Goal: Information Seeking & Learning: Learn about a topic

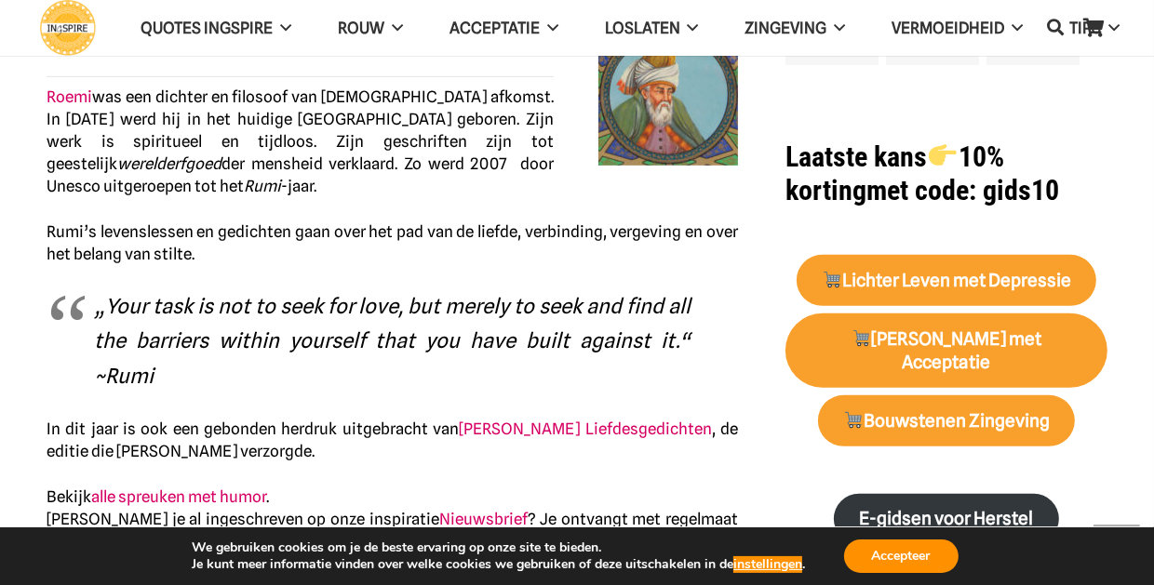
scroll to position [706, 0]
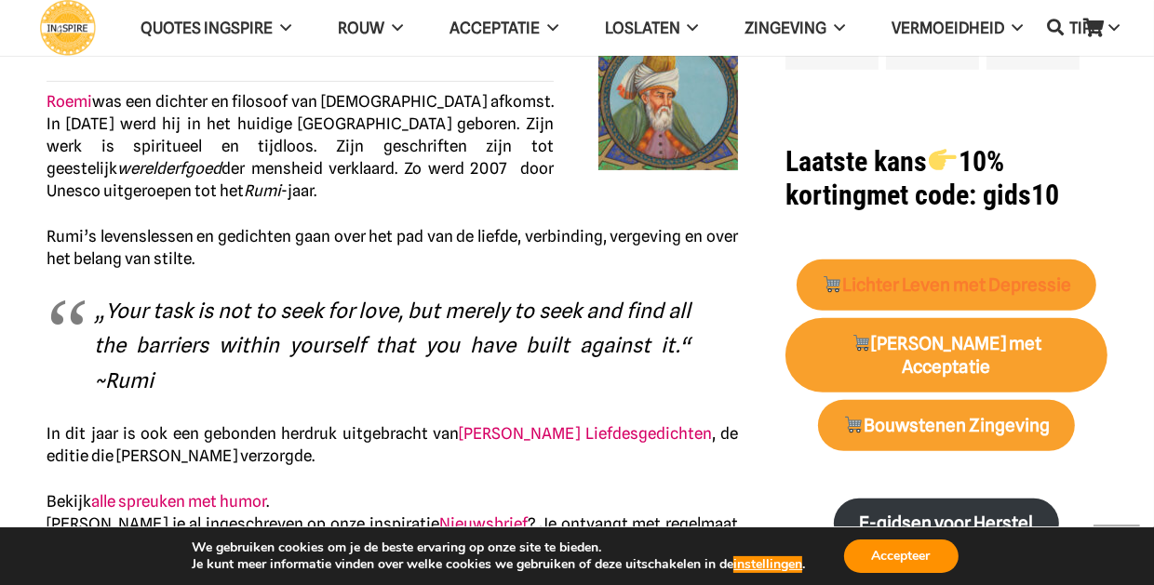
click at [951, 275] on strong "Lichter Leven met Depressie" at bounding box center [946, 285] width 249 height 21
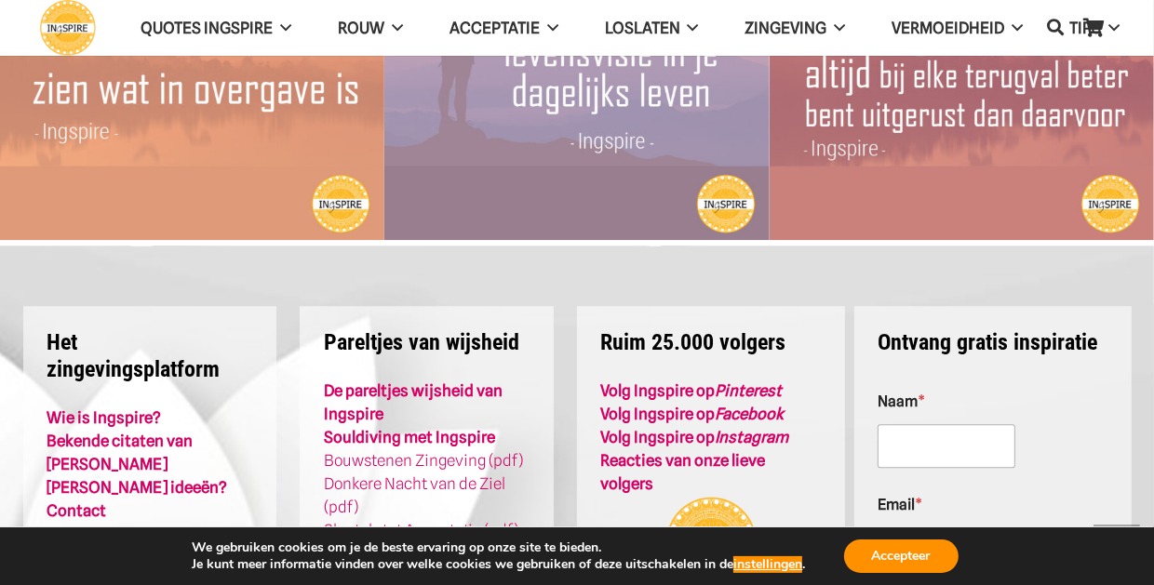
scroll to position [3902, 0]
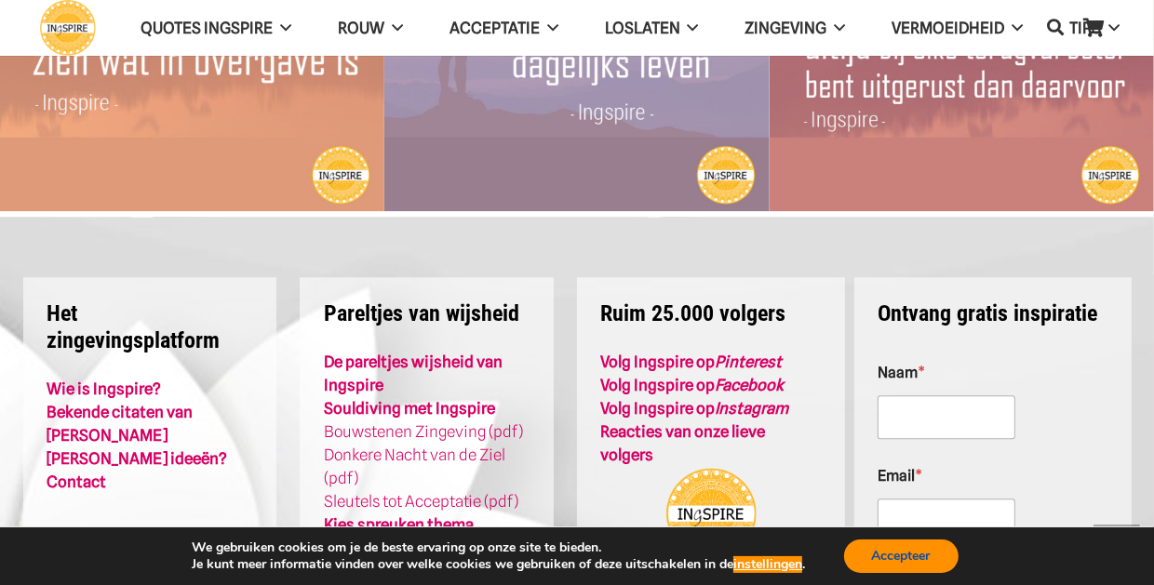
click at [895, 565] on button "Accepteer" at bounding box center [901, 557] width 114 height 34
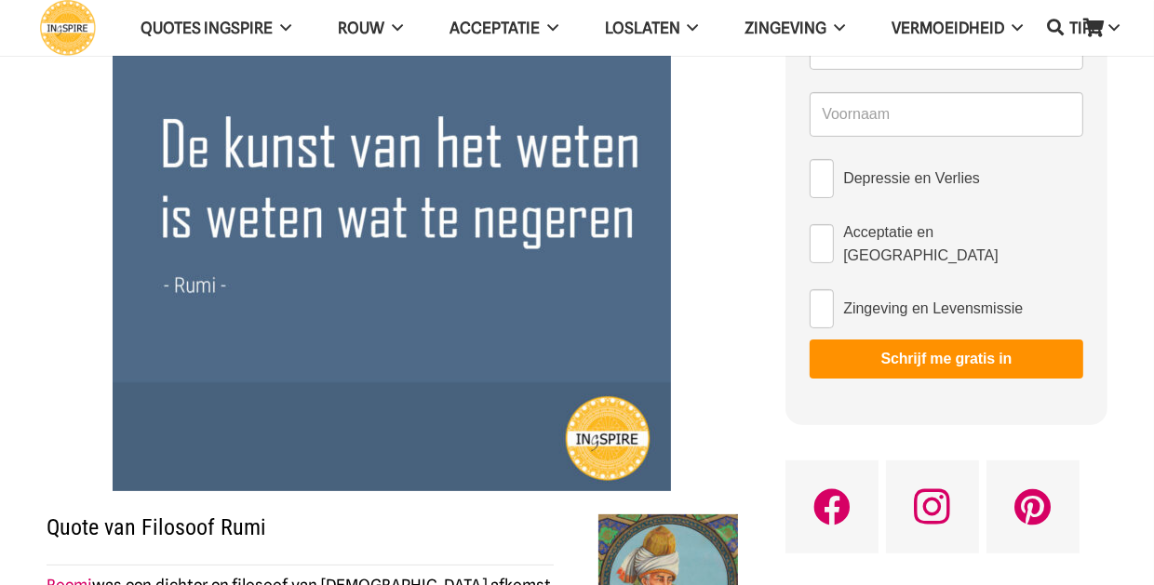
scroll to position [0, 0]
